Goal: Navigation & Orientation: Find specific page/section

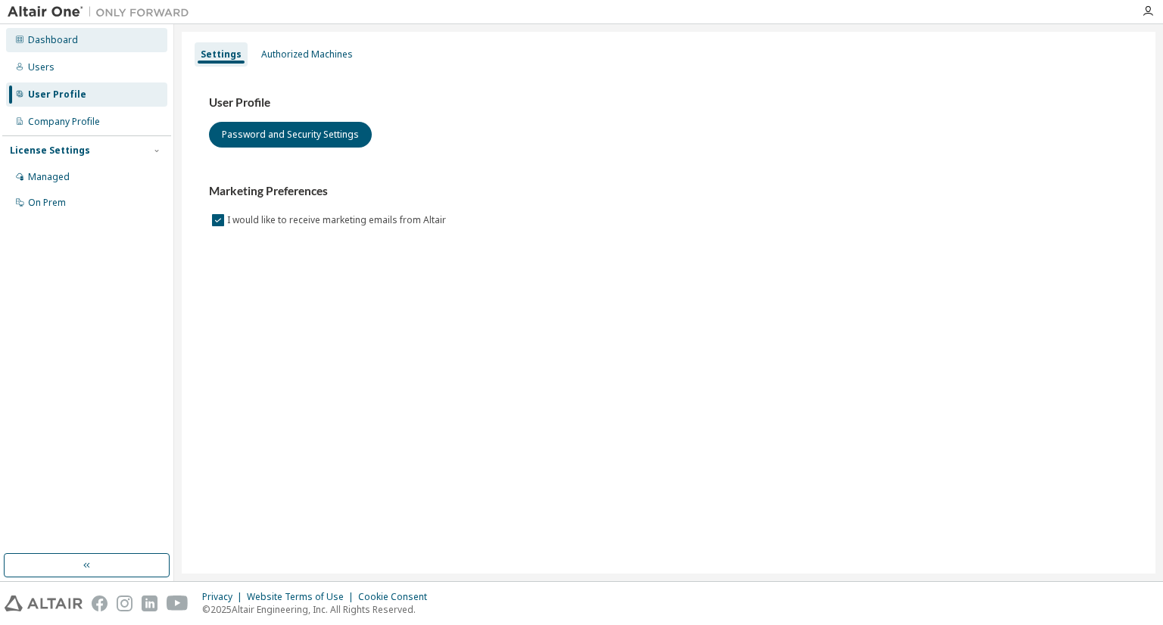
click at [133, 45] on div "Dashboard" at bounding box center [86, 40] width 161 height 24
